Goal: Task Accomplishment & Management: Use online tool/utility

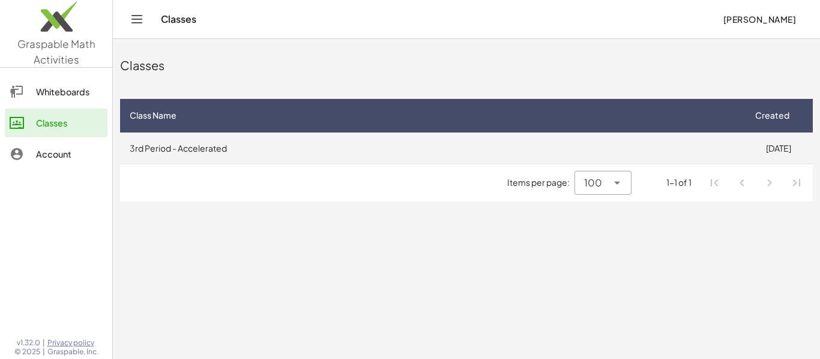
click at [208, 140] on td "3rd Period - Accelerated" at bounding box center [431, 148] width 623 height 31
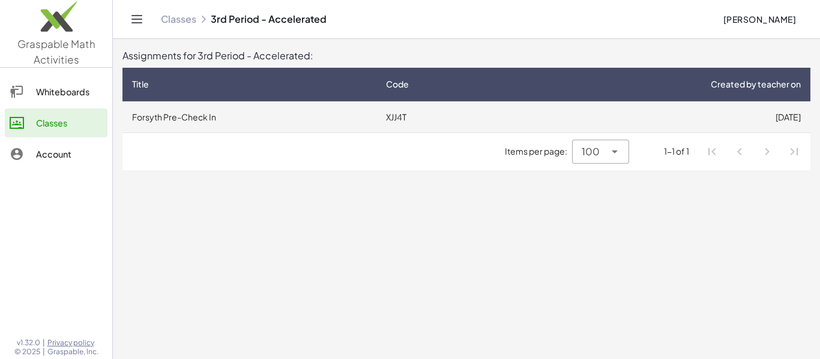
click at [251, 115] on td "Forsyth Pre-Check In" at bounding box center [249, 116] width 254 height 31
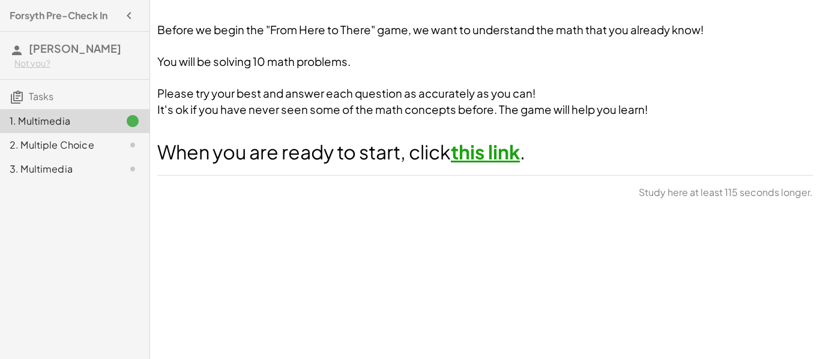
click at [478, 146] on link "this link" at bounding box center [485, 152] width 69 height 24
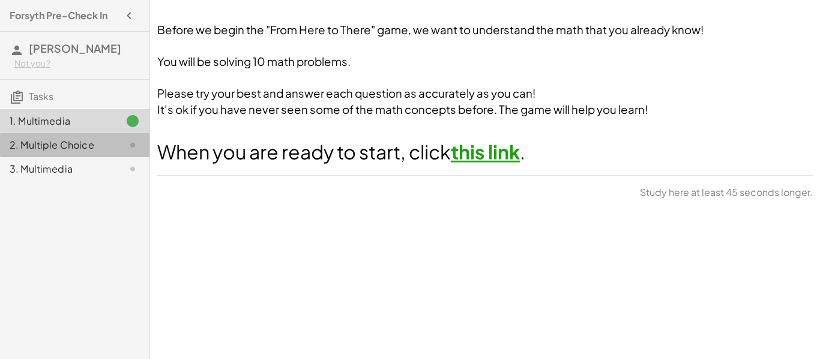
click at [101, 143] on div "2. Multiple Choice" at bounding box center [58, 145] width 97 height 14
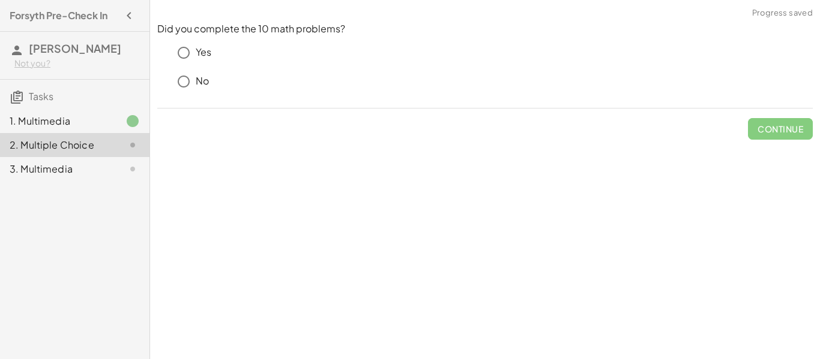
click at [127, 168] on icon at bounding box center [132, 169] width 14 height 14
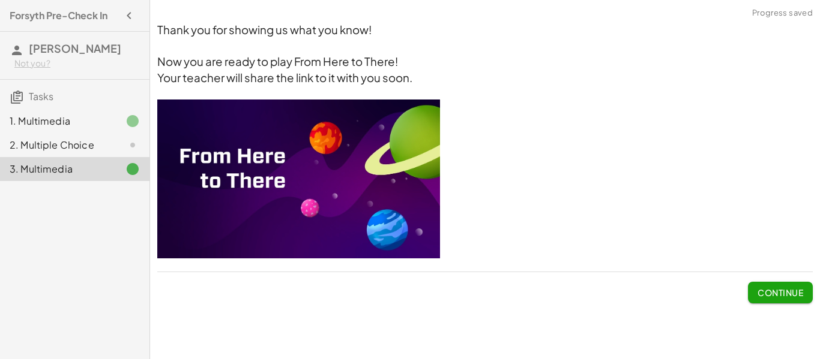
click at [105, 127] on div "1. Multimedia" at bounding box center [58, 121] width 97 height 14
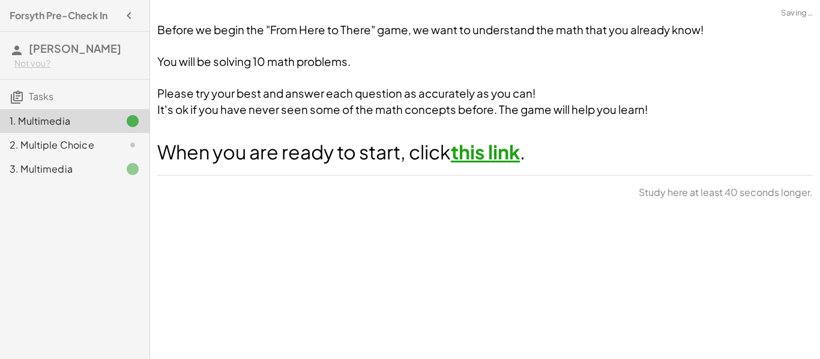
click at [110, 146] on div at bounding box center [123, 145] width 34 height 14
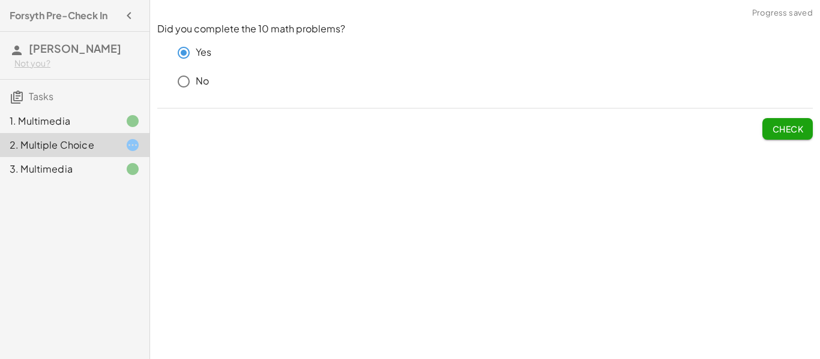
click at [775, 141] on div "Did you complete the 10 math problems? Yes No Check" at bounding box center [485, 81] width 670 height 132
click at [773, 134] on button "Check" at bounding box center [787, 129] width 50 height 22
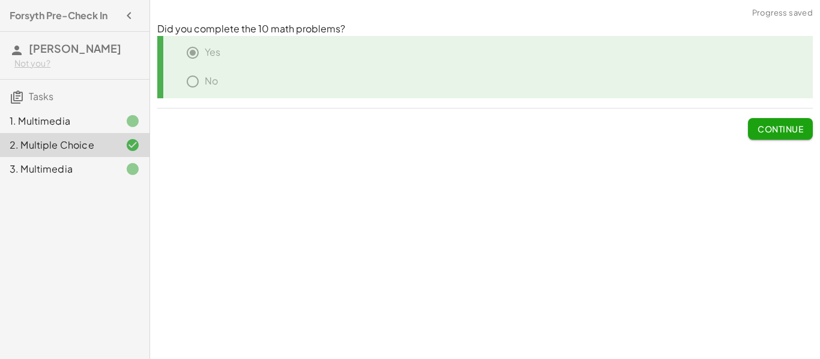
click at [796, 155] on div "Before we begin the "From Here to There" game, we want to understand the math t…" at bounding box center [485, 179] width 670 height 359
click at [778, 130] on span "Continue" at bounding box center [780, 129] width 46 height 11
